Goal: Information Seeking & Learning: Find specific page/section

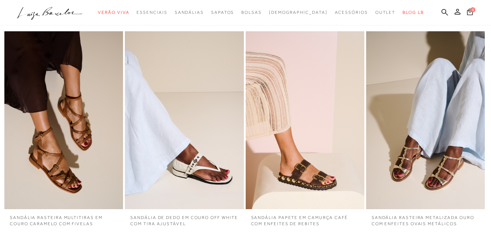
scroll to position [1656, 0]
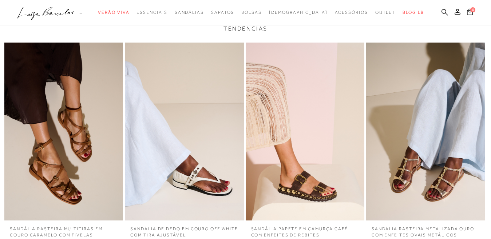
click at [442, 11] on icon at bounding box center [445, 12] width 7 height 7
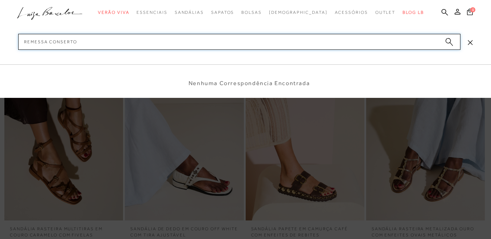
type input "REMESSA CONSERTO"
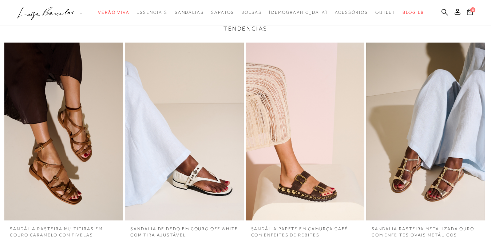
click at [442, 12] on icon at bounding box center [445, 12] width 7 height 7
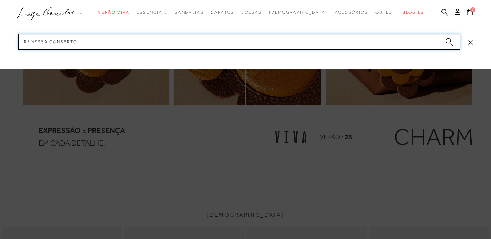
scroll to position [819, 0]
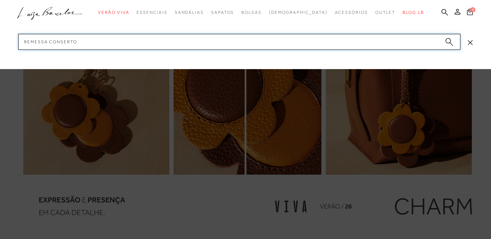
click at [166, 40] on input "REMESSA CONSERTO" at bounding box center [239, 42] width 443 height 16
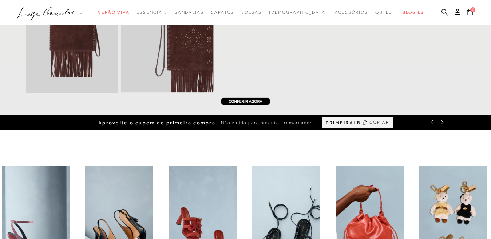
click at [467, 12] on icon at bounding box center [470, 11] width 6 height 7
